Goal: Task Accomplishment & Management: Manage account settings

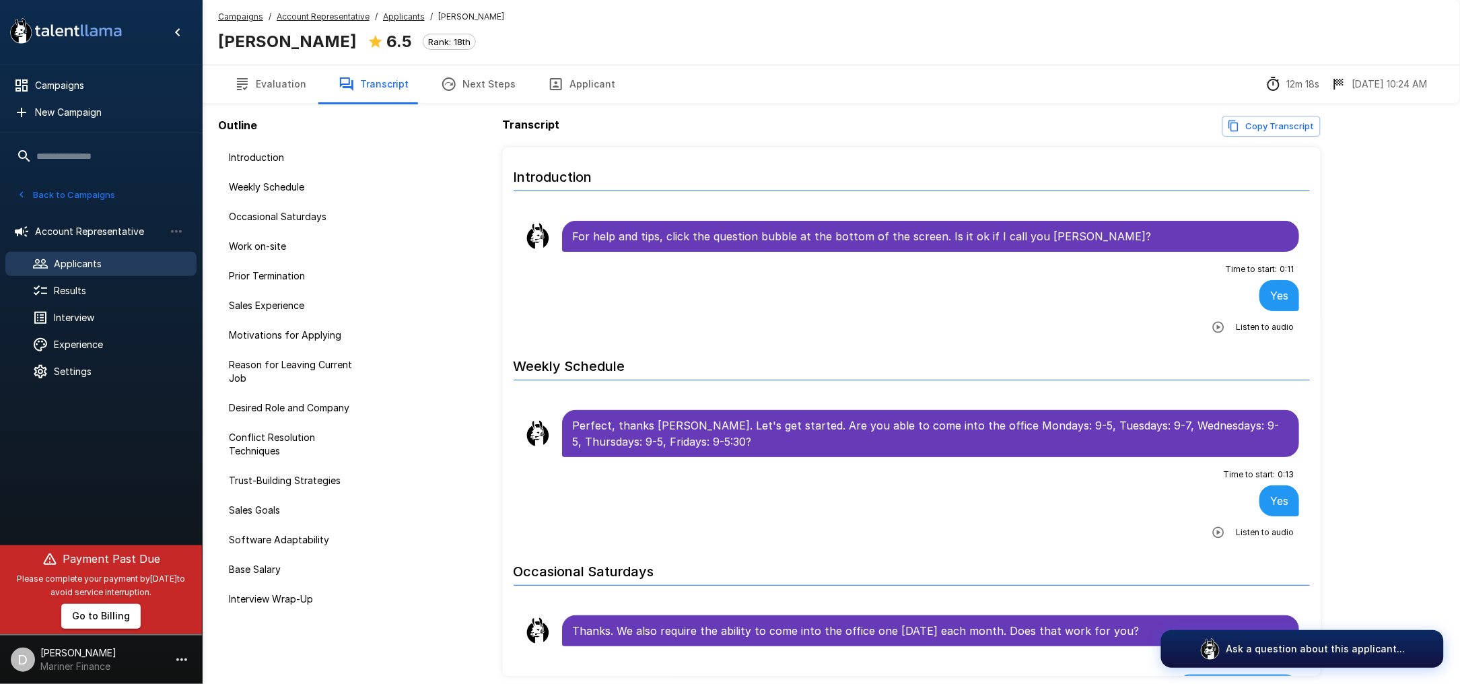
click at [65, 189] on button "Back to Campaigns" at bounding box center [65, 194] width 105 height 21
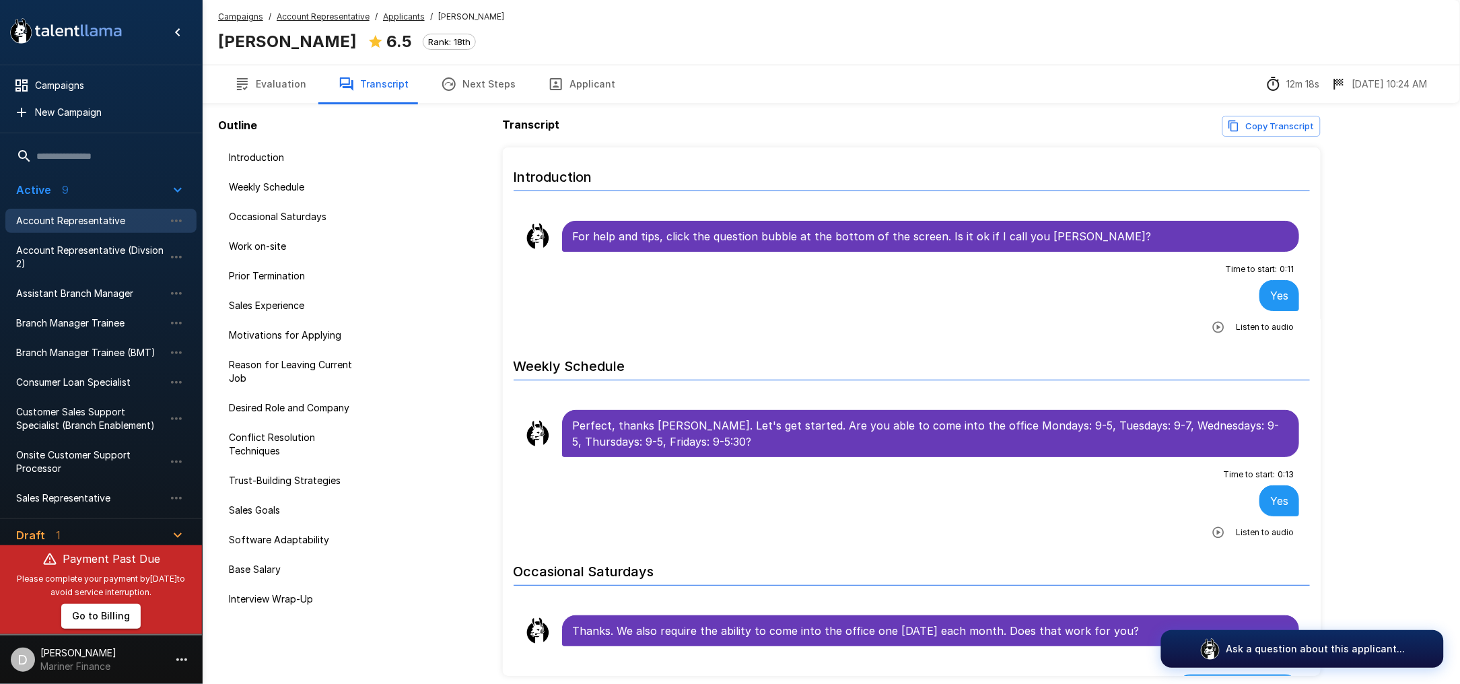
click at [40, 215] on span "Account Representative" at bounding box center [90, 220] width 148 height 13
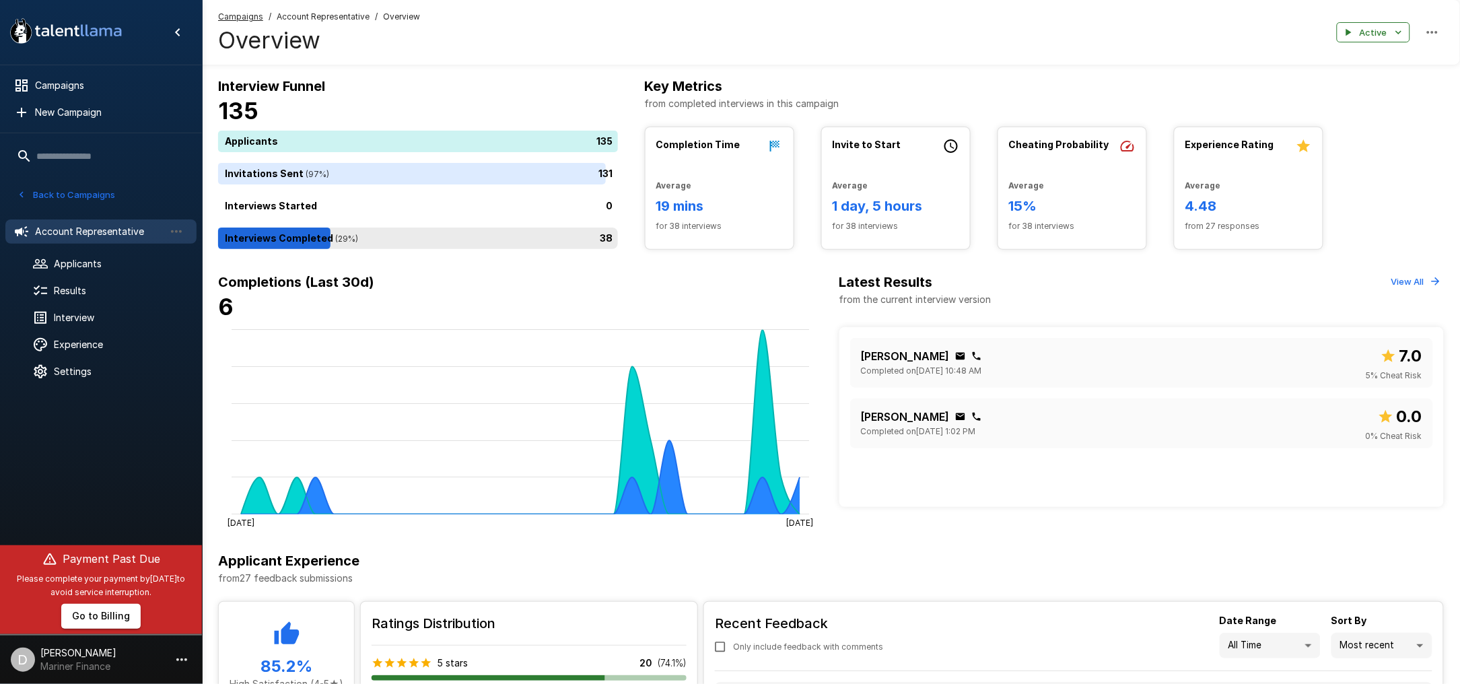
click at [429, 230] on div "38" at bounding box center [420, 239] width 405 height 22
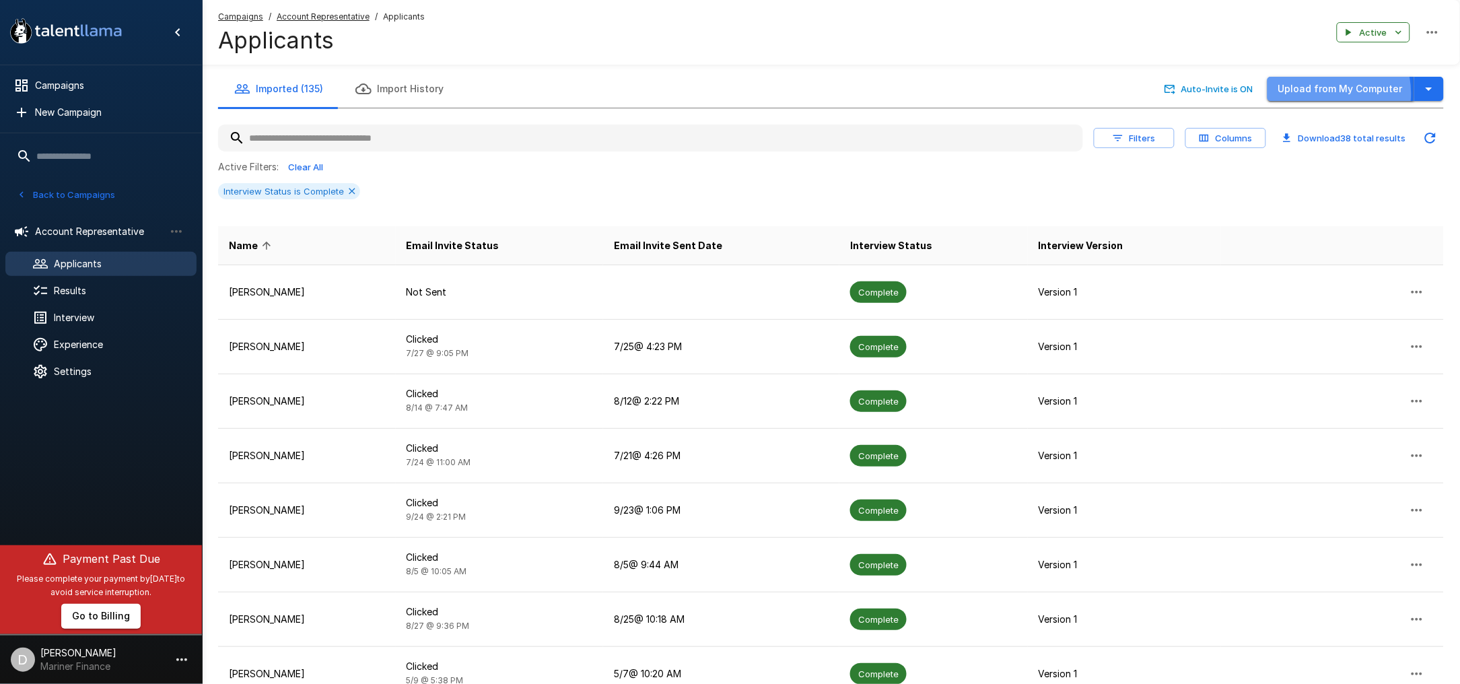
click at [1327, 94] on button "Upload from My Computer" at bounding box center [1340, 89] width 147 height 25
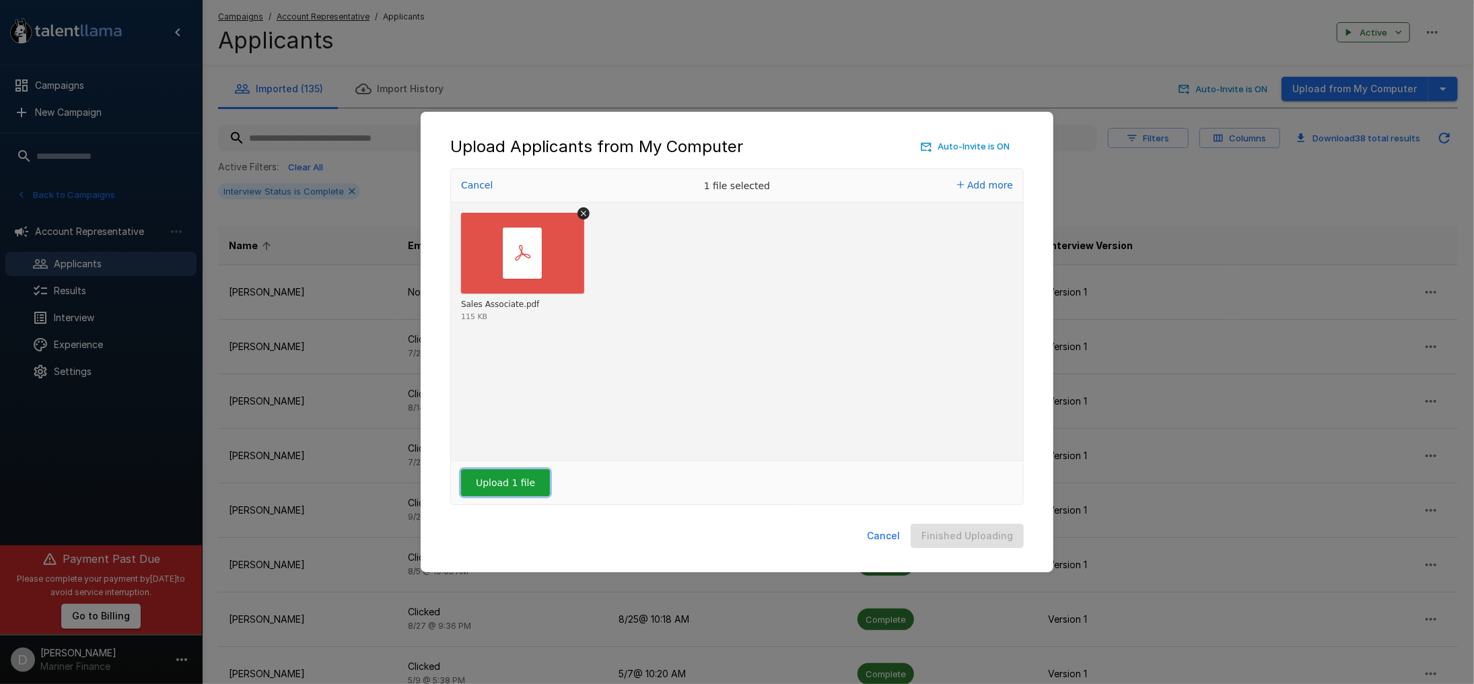
click at [496, 482] on button "Upload 1 file" at bounding box center [505, 482] width 89 height 27
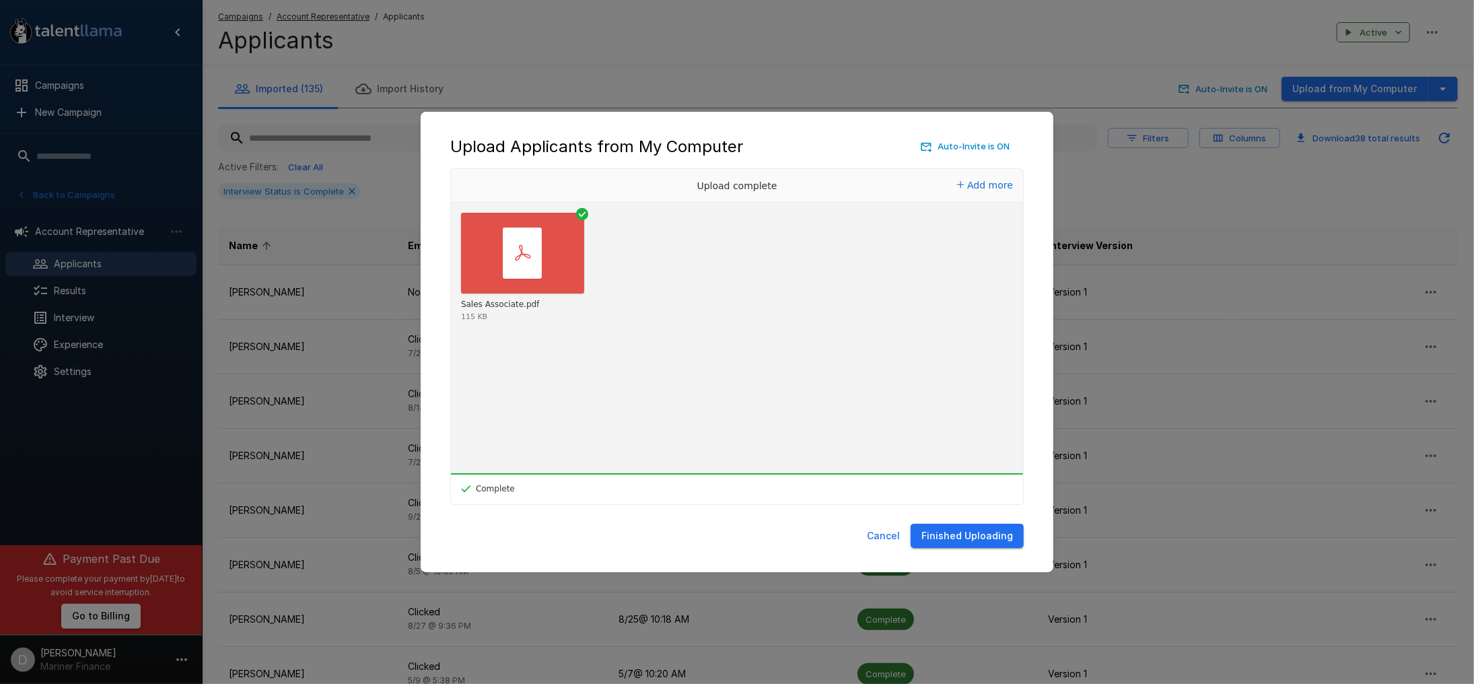
click at [979, 538] on button "Finished Uploading" at bounding box center [967, 536] width 113 height 25
